Goal: Task Accomplishment & Management: Use online tool/utility

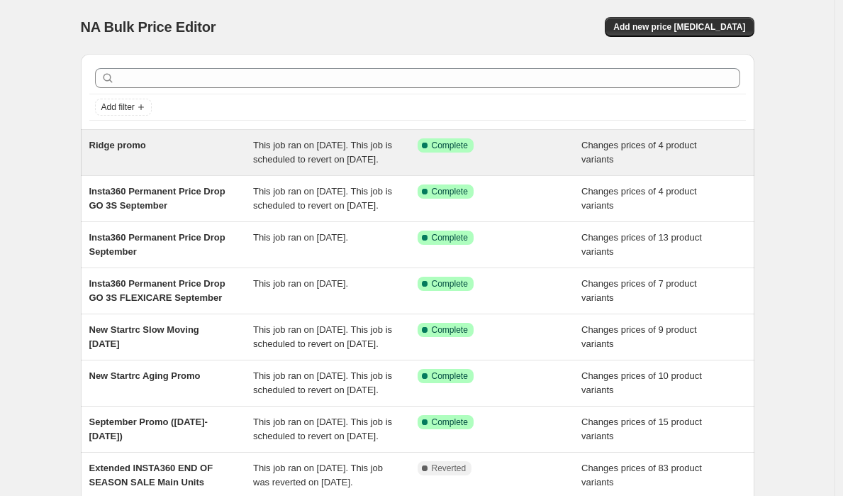
click at [231, 142] on div "Ridge promo" at bounding box center [171, 152] width 165 height 28
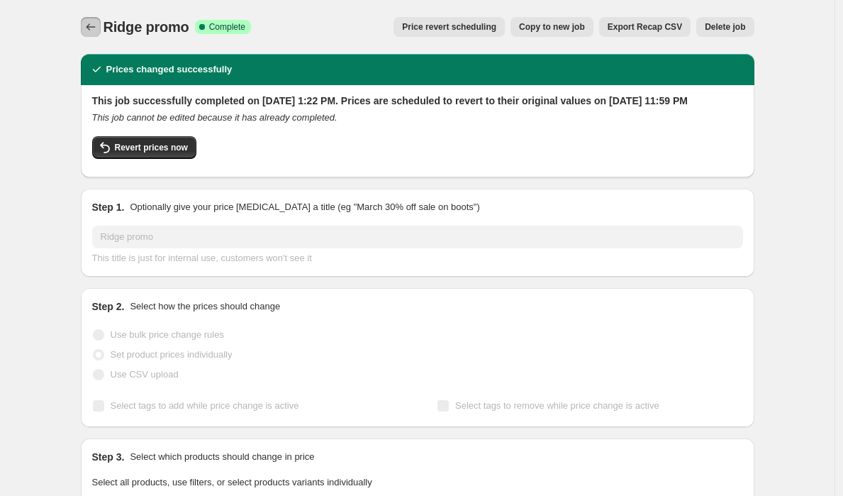
click at [91, 24] on icon "Price change jobs" at bounding box center [91, 27] width 14 height 14
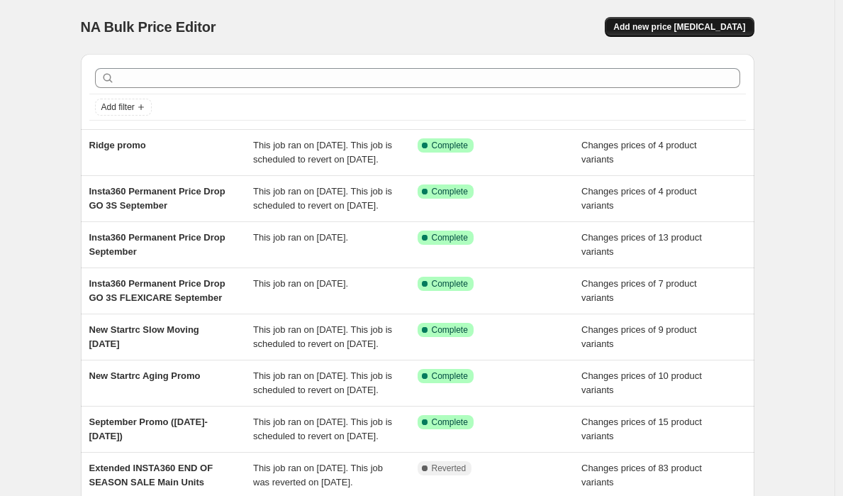
click at [719, 30] on span "Add new price [MEDICAL_DATA]" at bounding box center [679, 26] width 132 height 11
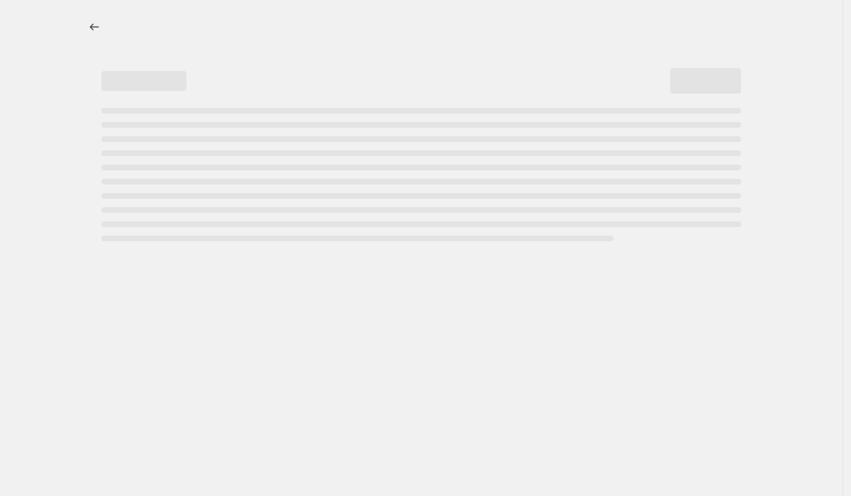
select select "percentage"
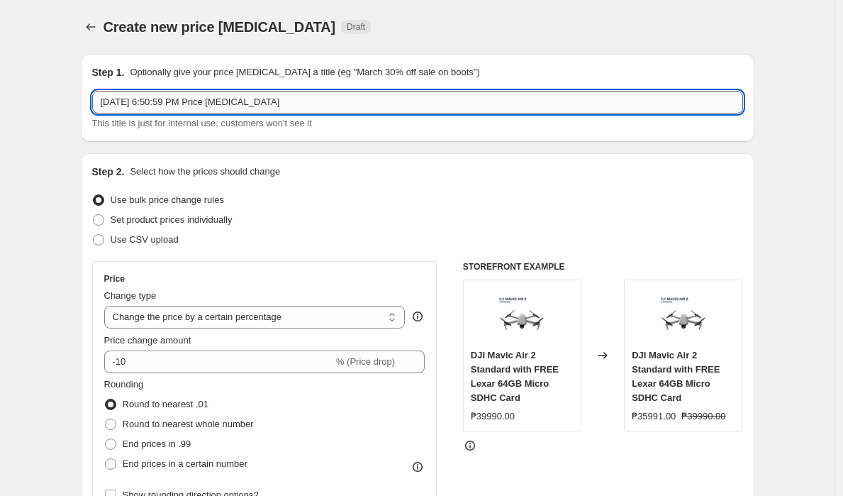
click at [374, 97] on input "[DATE] 6:50:59 PM Price [MEDICAL_DATA]" at bounding box center [417, 102] width 651 height 23
click at [338, 101] on input "Newly Listed" at bounding box center [417, 102] width 651 height 23
type input "Newly Listed Ridge Promo"
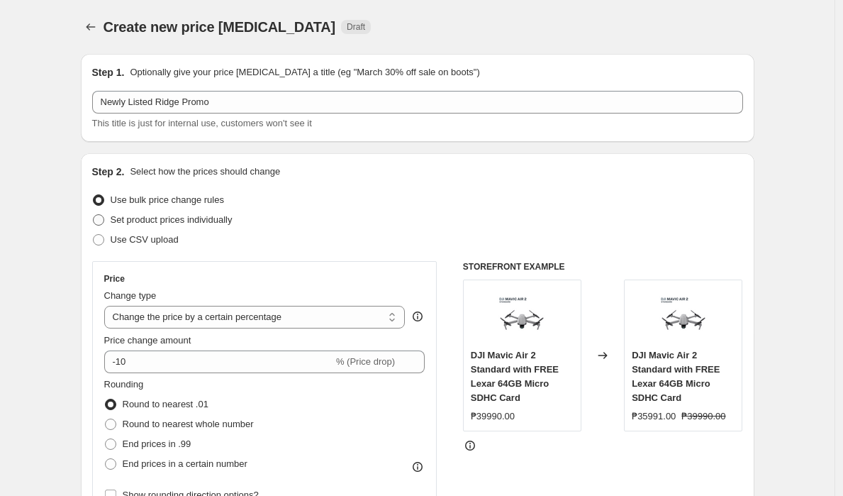
click at [109, 221] on label "Set product prices individually" at bounding box center [162, 220] width 140 height 20
click at [94, 215] on input "Set product prices individually" at bounding box center [93, 214] width 1 height 1
radio input "true"
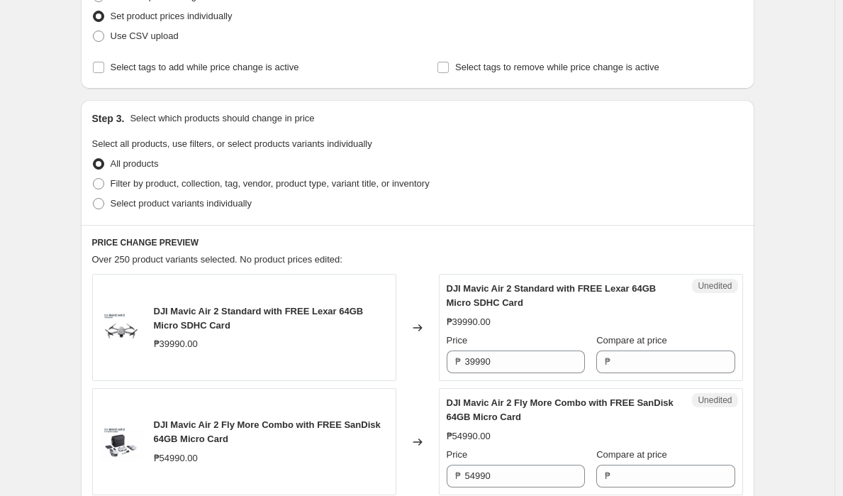
scroll to position [190, 0]
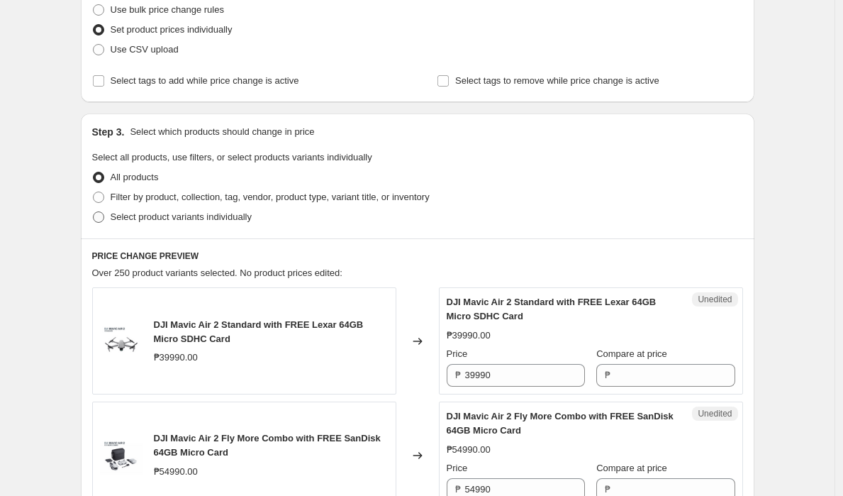
click at [104, 218] on span at bounding box center [98, 216] width 11 height 11
click at [94, 212] on input "Select product variants individually" at bounding box center [93, 211] width 1 height 1
radio input "true"
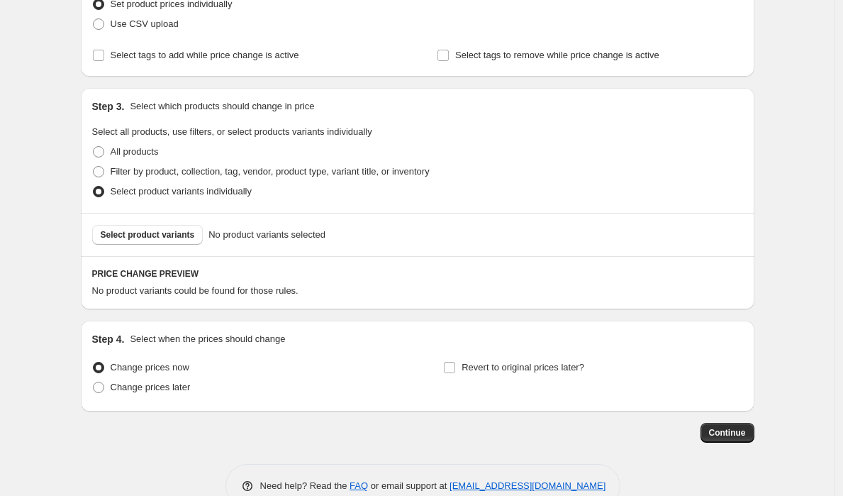
scroll to position [216, 0]
click at [189, 234] on span "Select product variants" at bounding box center [148, 233] width 94 height 11
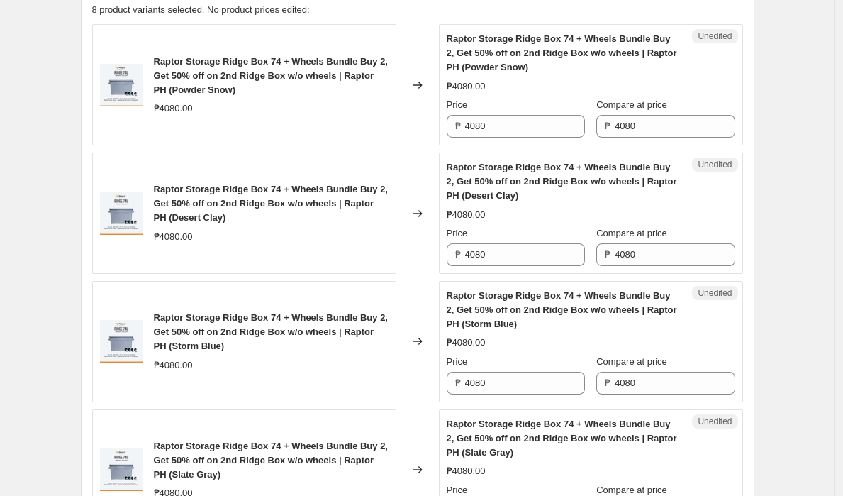
scroll to position [502, 0]
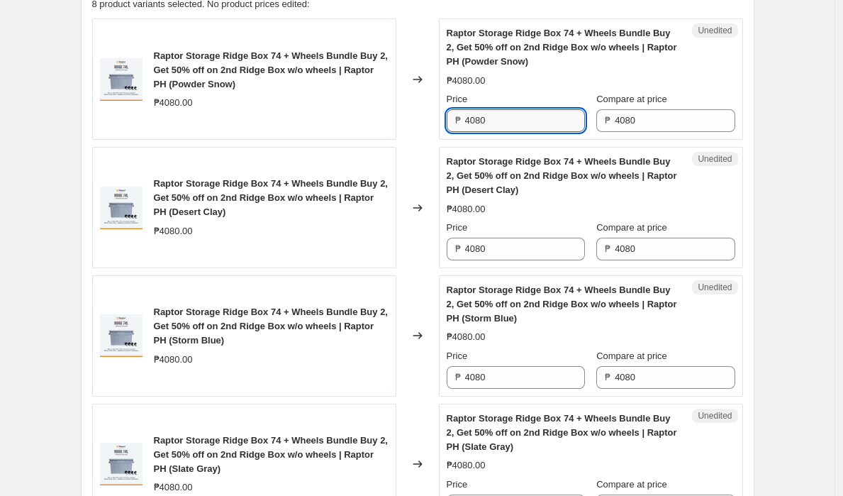
click at [540, 125] on input "4080" at bounding box center [525, 120] width 120 height 23
type input "3090"
click at [516, 255] on input "4080" at bounding box center [525, 249] width 120 height 23
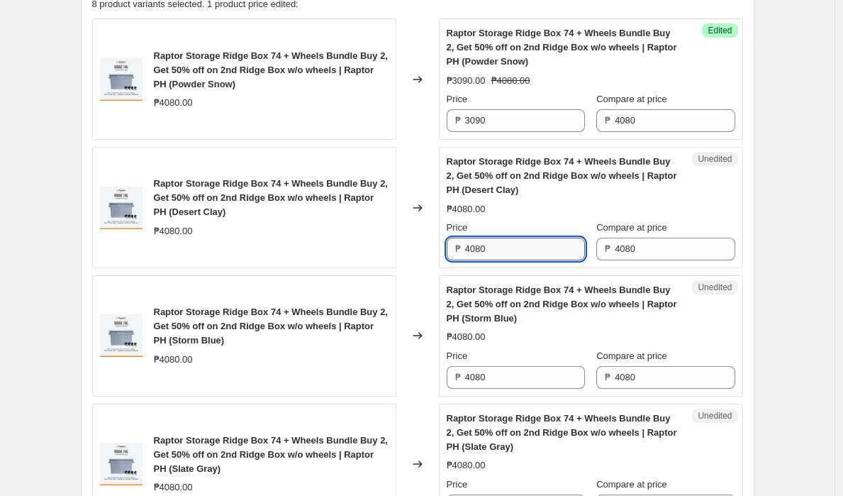
click at [516, 255] on input "4080" at bounding box center [525, 249] width 120 height 23
paste input "309"
type input "3090"
click at [501, 376] on input "4080" at bounding box center [525, 377] width 120 height 23
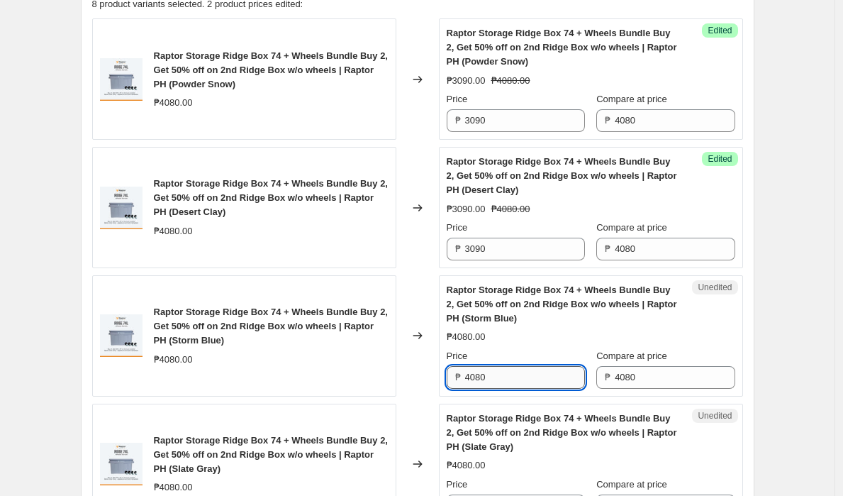
click at [501, 376] on input "4080" at bounding box center [525, 377] width 120 height 23
paste input "309"
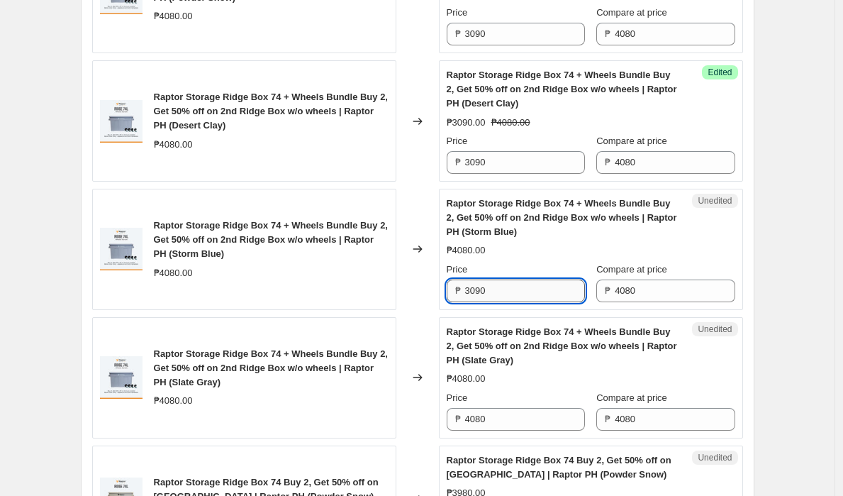
scroll to position [619, 0]
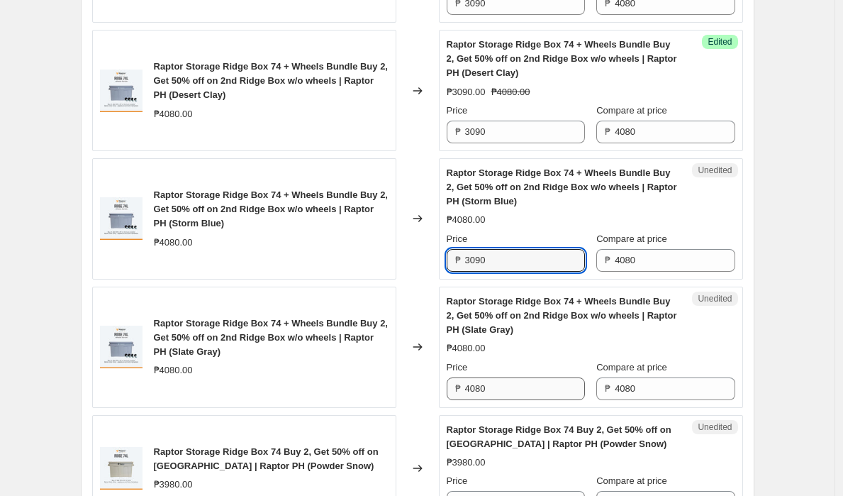
type input "3090"
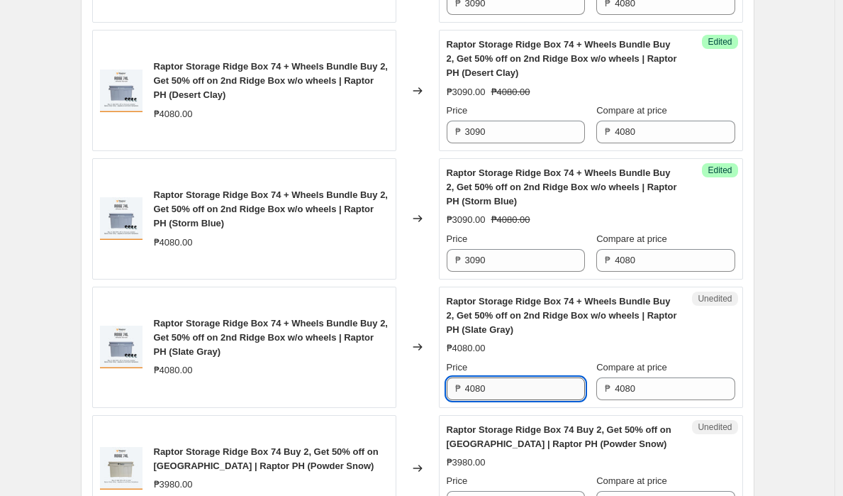
click at [518, 392] on input "4080" at bounding box center [525, 388] width 120 height 23
paste input "309"
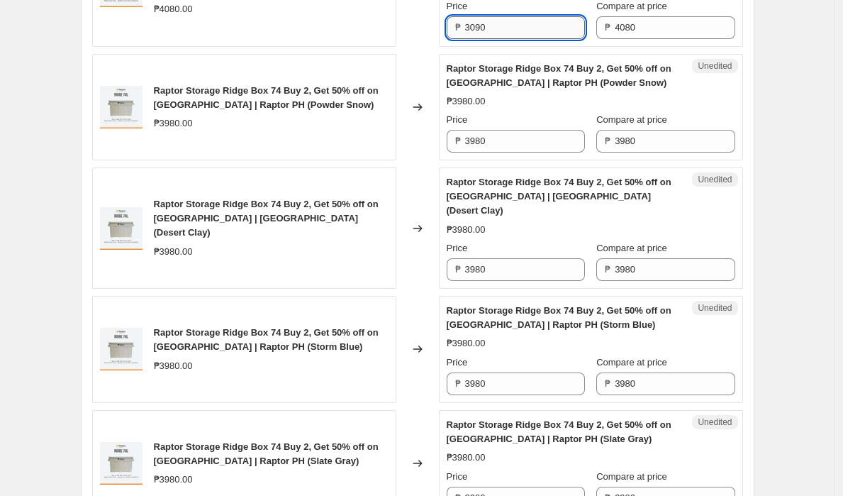
scroll to position [999, 0]
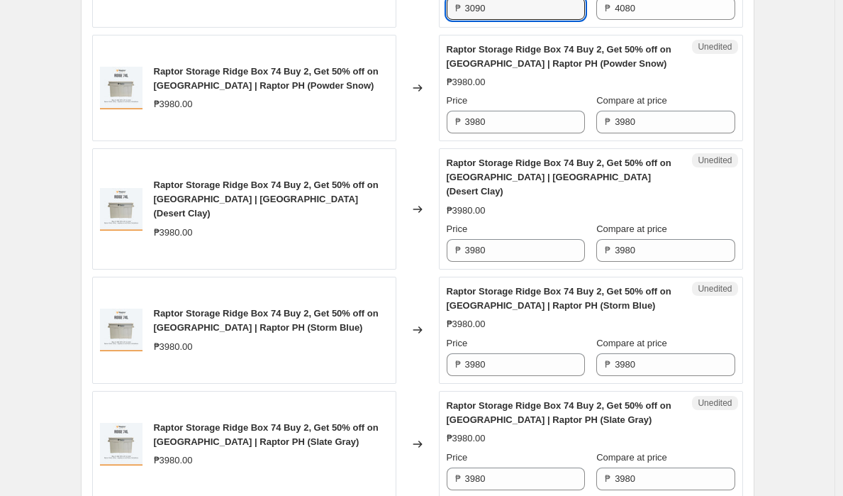
type input "3090"
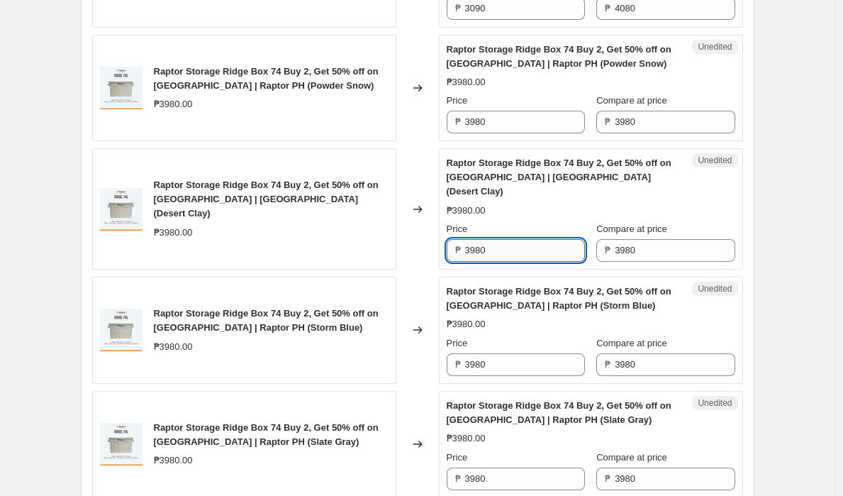
click at [540, 239] on input "3980" at bounding box center [525, 250] width 120 height 23
click at [539, 239] on input "3980" at bounding box center [525, 250] width 120 height 23
type input "2990"
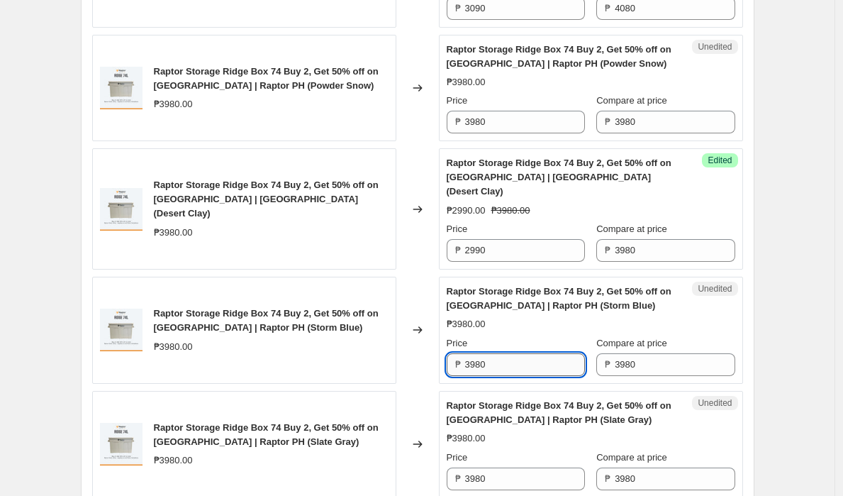
click at [513, 354] on input "3980" at bounding box center [525, 364] width 120 height 23
paste input "299"
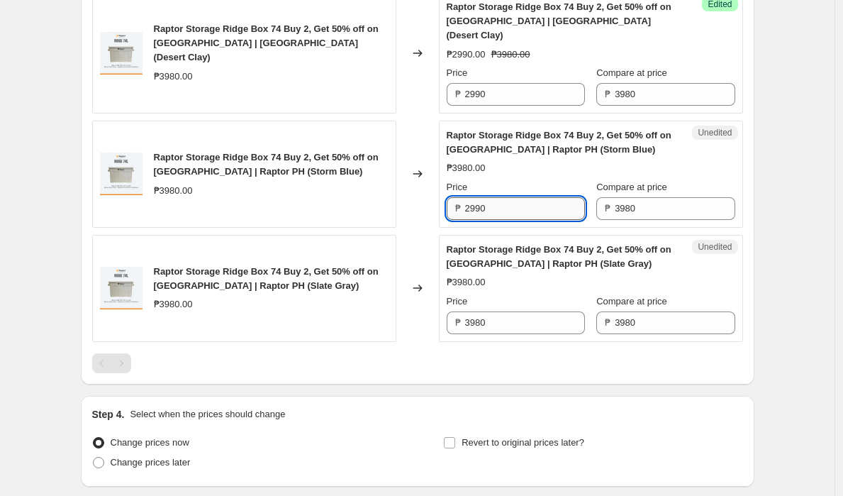
scroll to position [1183, 0]
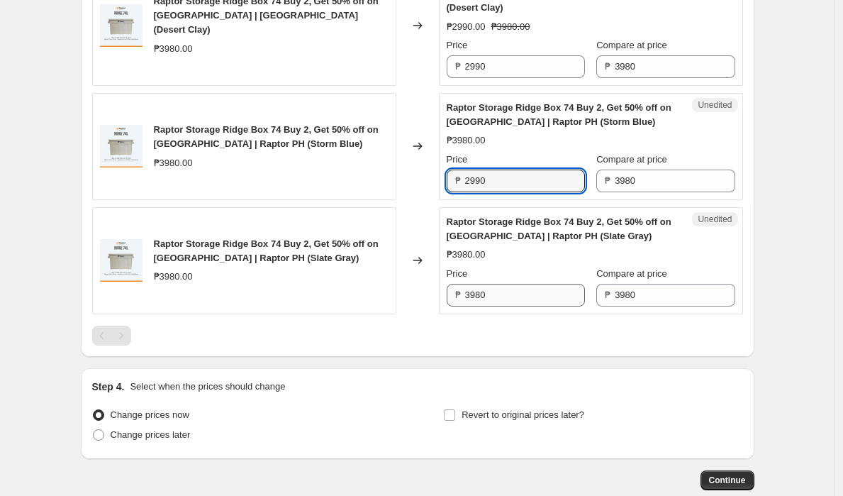
type input "2990"
click at [498, 287] on input "3980" at bounding box center [525, 295] width 120 height 23
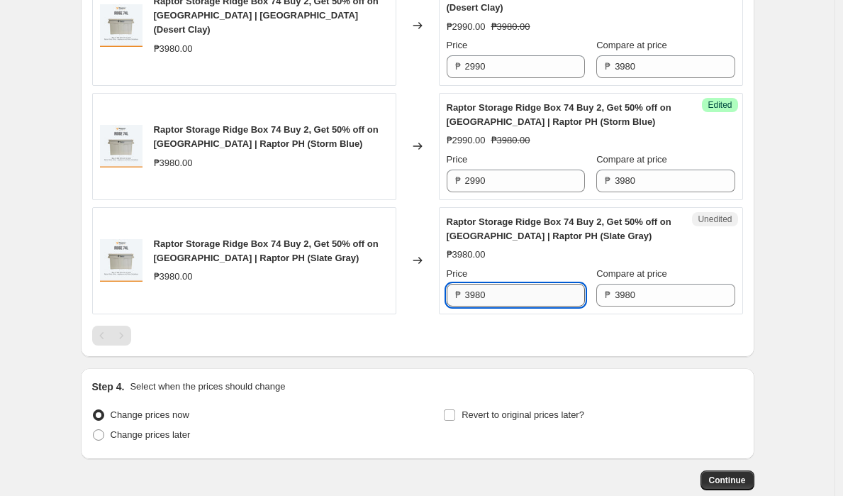
click at [498, 287] on input "3980" at bounding box center [525, 295] width 120 height 23
paste input "299"
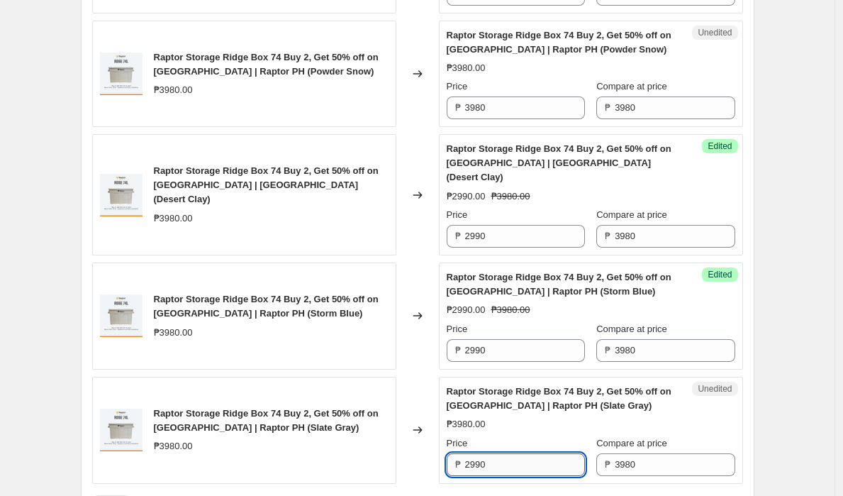
scroll to position [1007, 0]
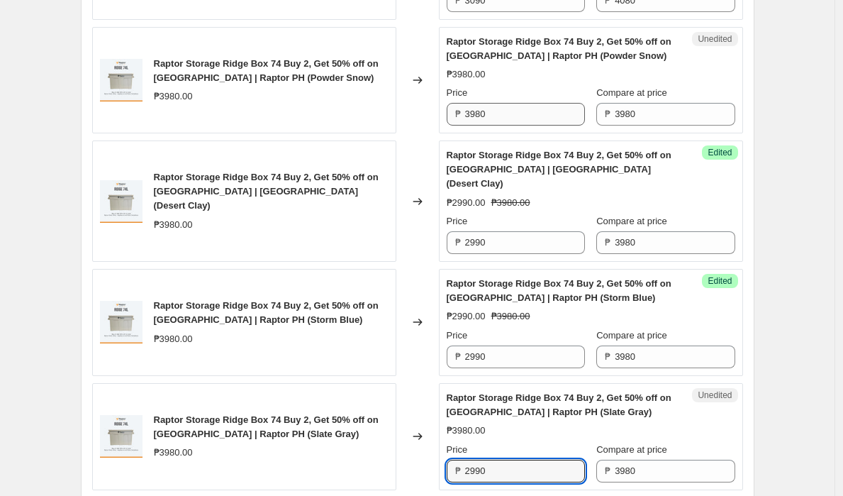
type input "2990"
click at [499, 117] on input "3980" at bounding box center [525, 114] width 120 height 23
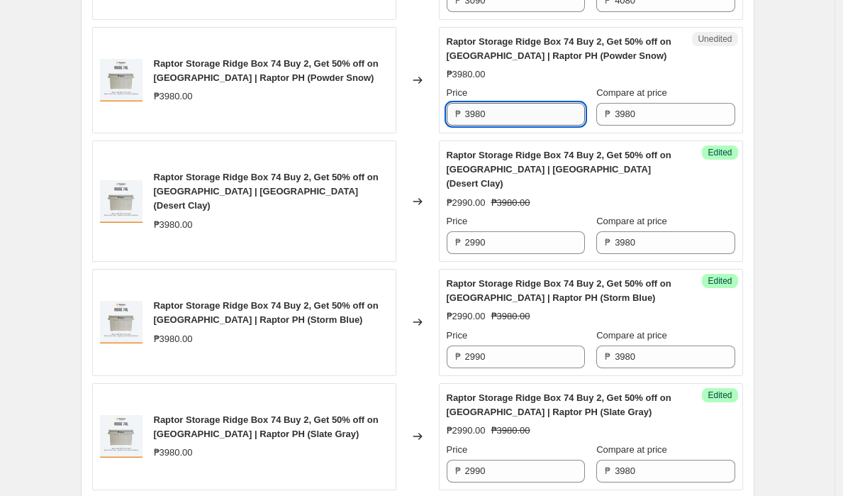
click at [499, 117] on input "3980" at bounding box center [525, 114] width 120 height 23
paste input "299"
type input "2990"
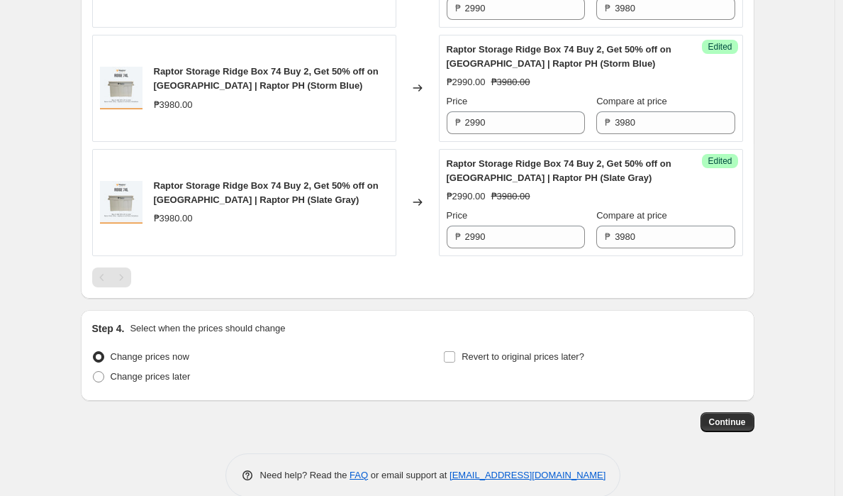
scroll to position [1250, 0]
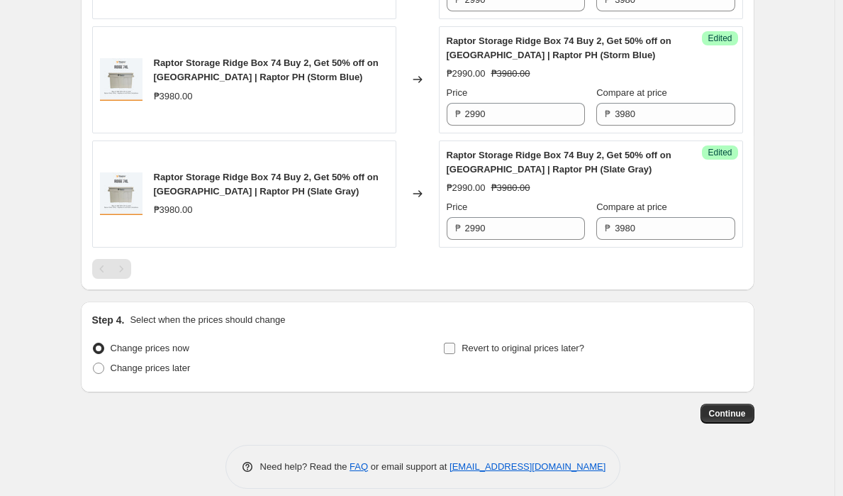
click at [462, 338] on label "Revert to original prices later?" at bounding box center [513, 348] width 141 height 20
click at [455, 343] on input "Revert to original prices later?" at bounding box center [449, 348] width 11 height 11
checkbox input "true"
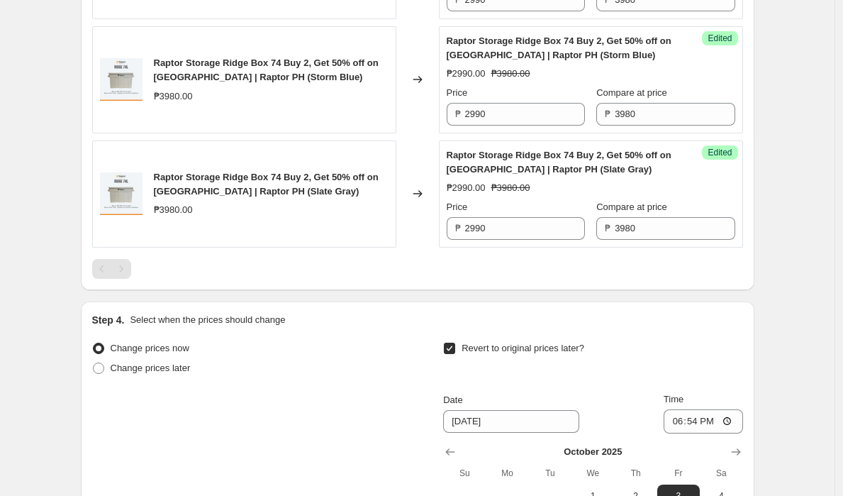
scroll to position [1492, 0]
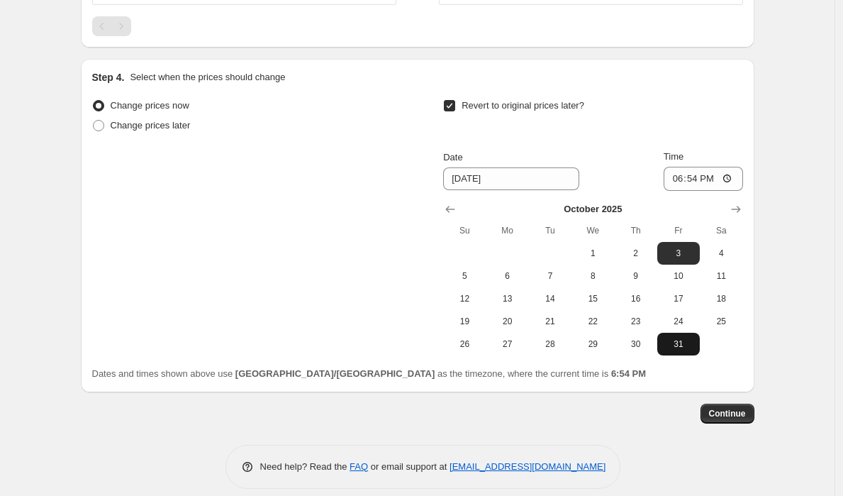
click at [679, 338] on span "31" at bounding box center [678, 343] width 31 height 11
type input "[DATE]"
click at [677, 167] on input "18:54" at bounding box center [703, 179] width 79 height 24
type input "23:59"
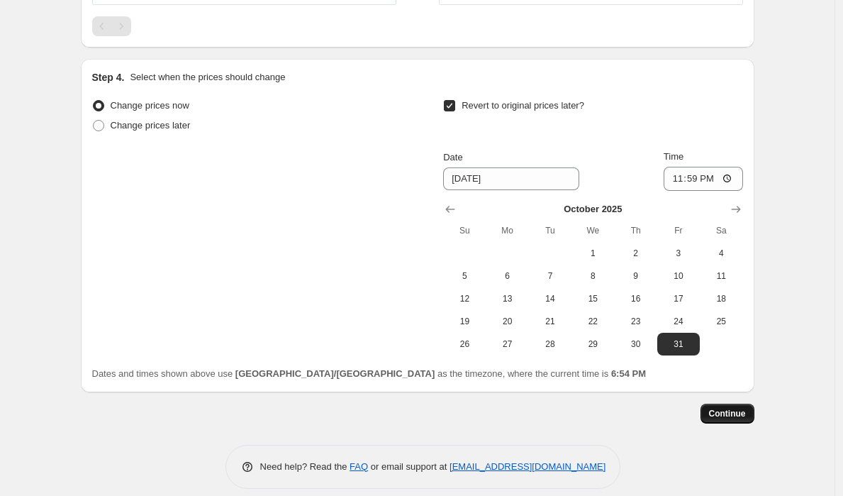
click at [740, 408] on span "Continue" at bounding box center [727, 413] width 37 height 11
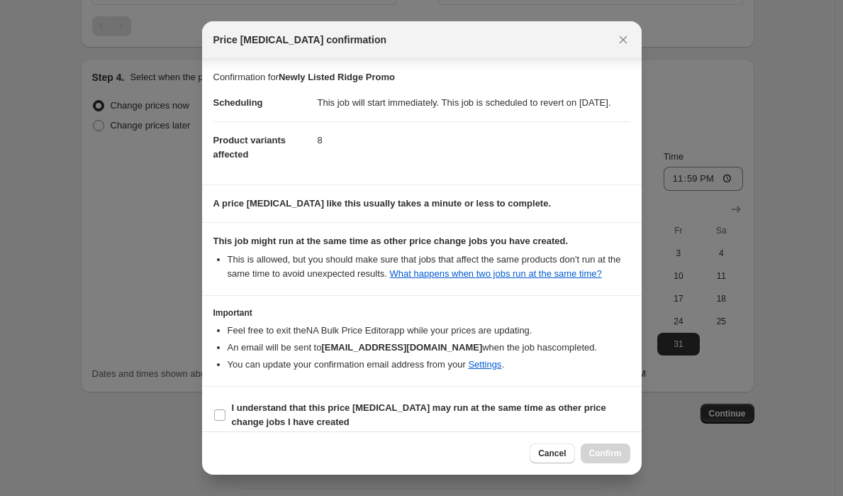
scroll to position [40, 0]
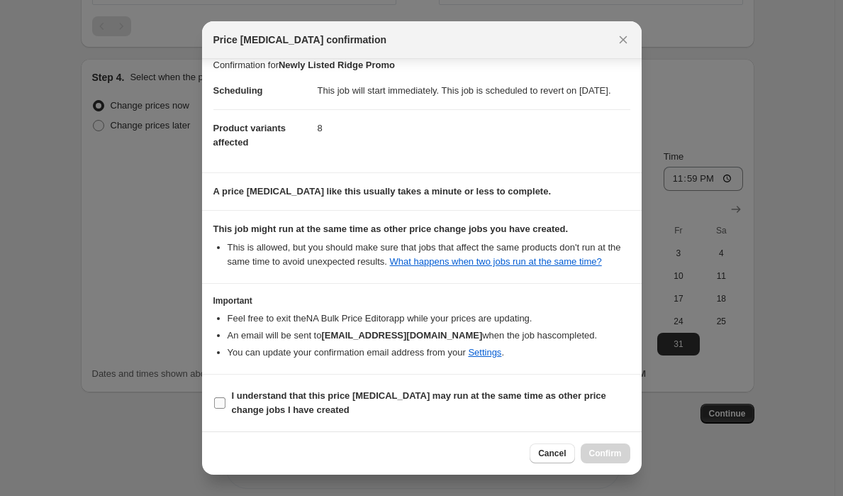
click at [218, 410] on label "I understand that this price [MEDICAL_DATA] may run at the same time as other p…" at bounding box center [421, 403] width 417 height 34
click at [218, 409] on input "I understand that this price [MEDICAL_DATA] may run at the same time as other p…" at bounding box center [219, 402] width 11 height 11
checkbox input "true"
click at [596, 450] on span "Confirm" at bounding box center [605, 453] width 33 height 11
